Goal: Transaction & Acquisition: Purchase product/service

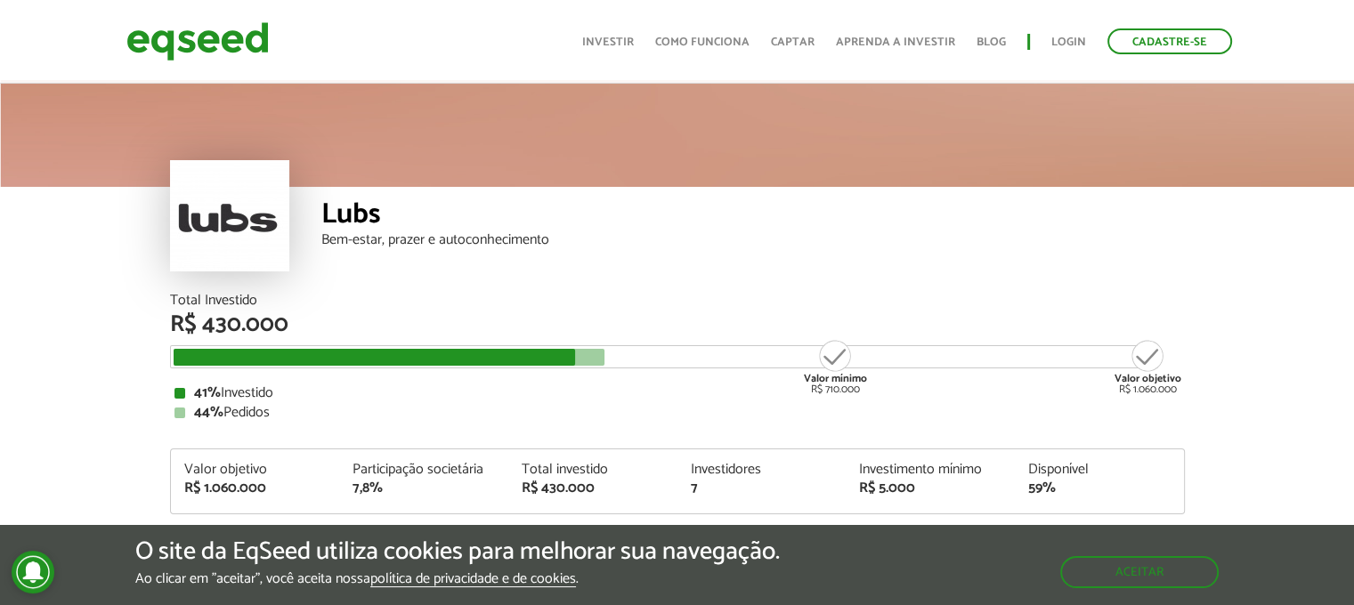
scroll to position [267, 0]
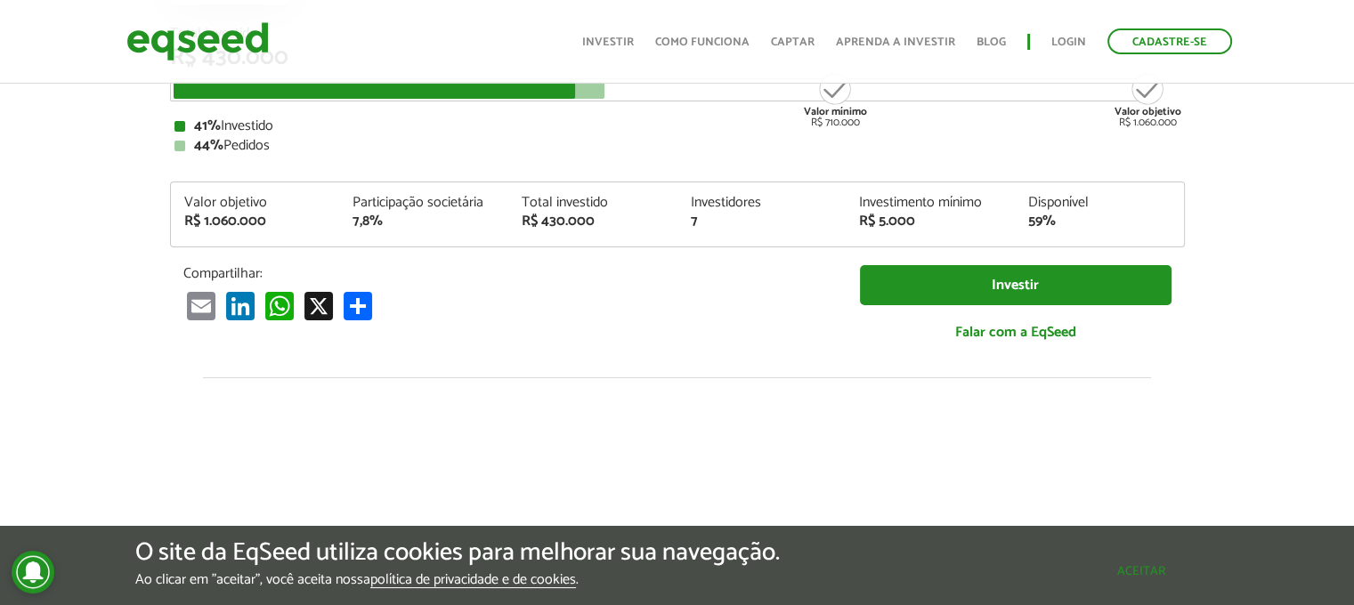
click at [1168, 587] on div "O site da EqSeed utiliza cookies para melhorar sua navegação. Ao clicar em "ace…" at bounding box center [677, 564] width 1084 height 49
click at [1105, 565] on button "Aceitar" at bounding box center [1141, 571] width 155 height 28
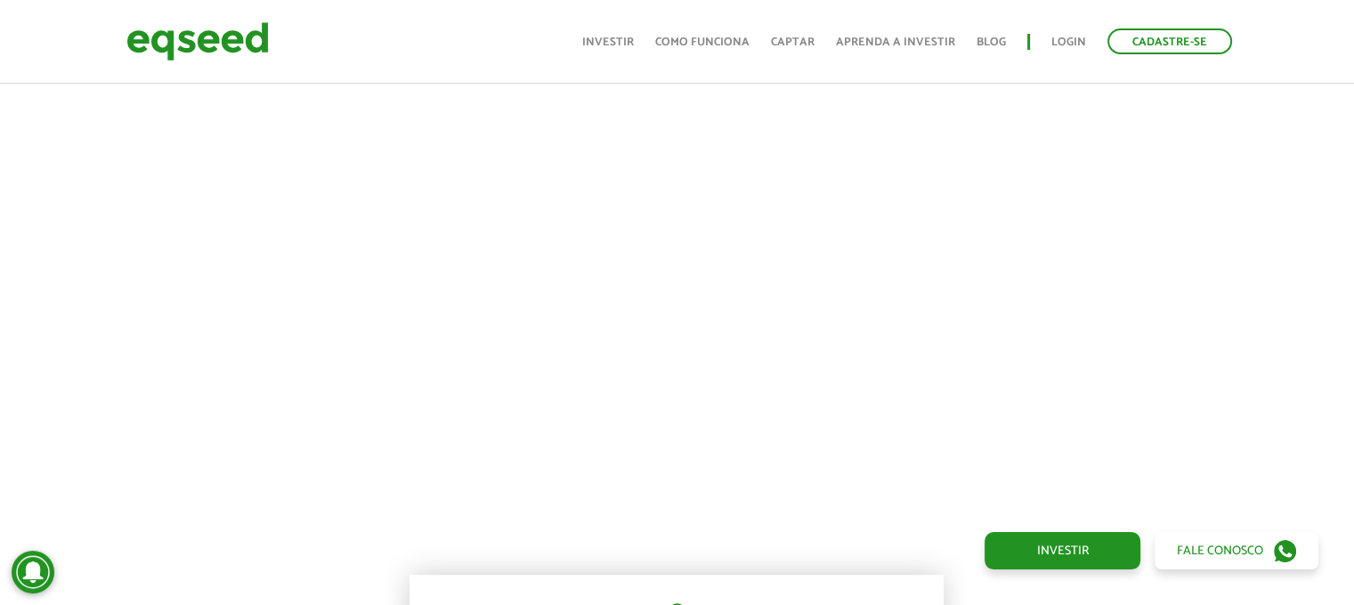
scroll to position [1246, 0]
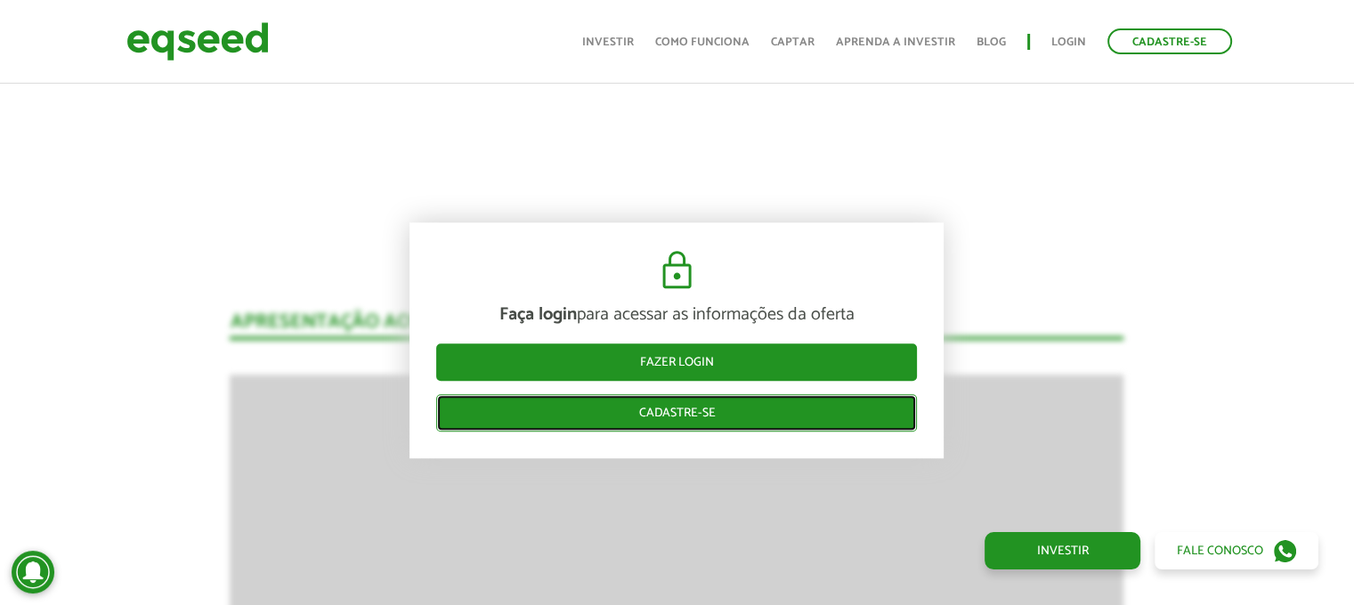
click at [728, 410] on link "Cadastre-se" at bounding box center [676, 412] width 481 height 37
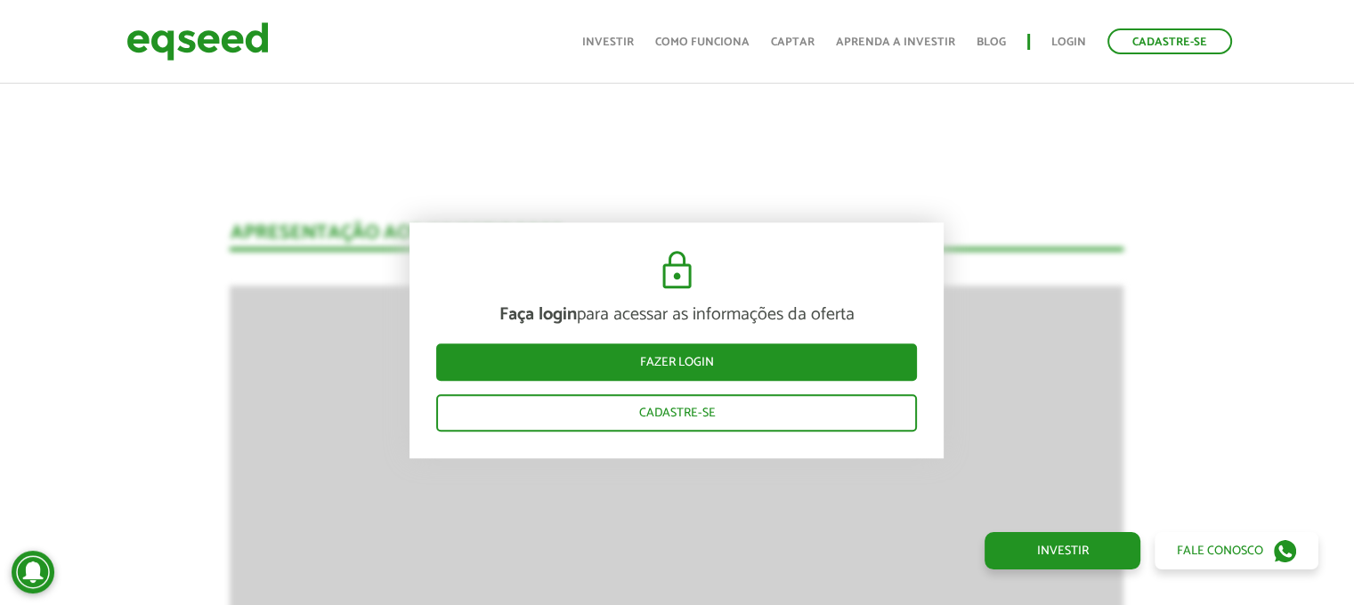
scroll to position [1157, 0]
